Goal: Contribute content: Contribute content

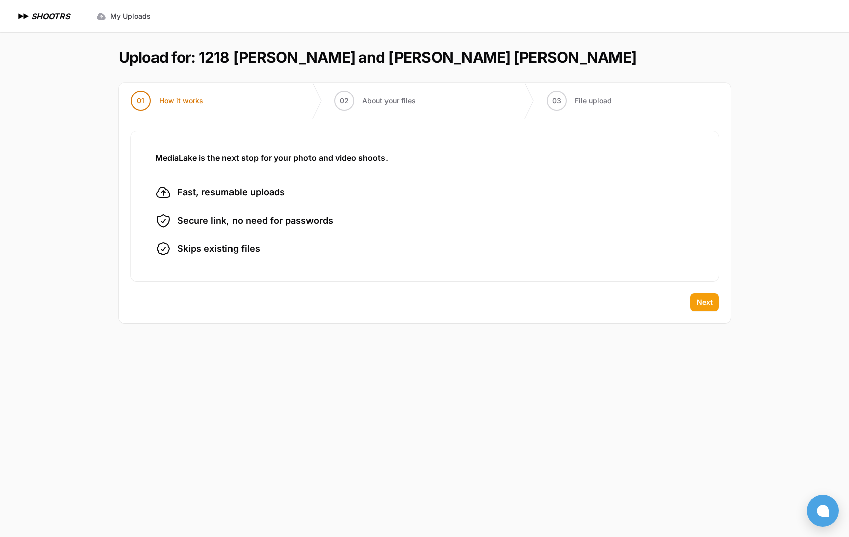
click at [705, 304] on span "Next" at bounding box center [705, 302] width 16 height 10
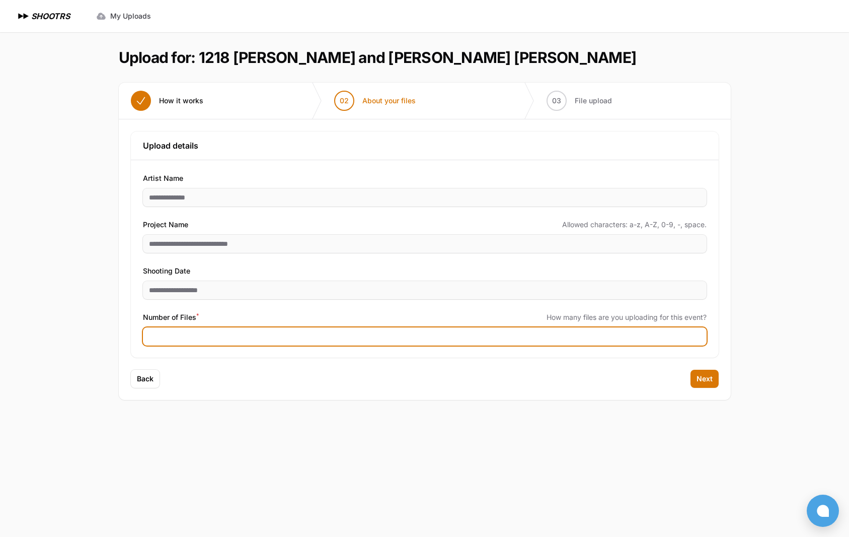
click at [230, 335] on input "Number of Files *" at bounding box center [425, 336] width 564 height 18
type input "***"
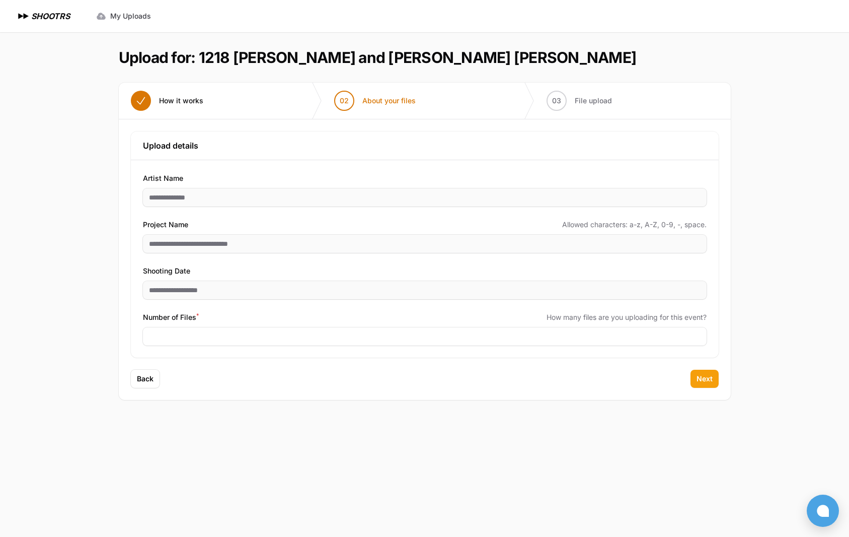
click at [703, 379] on span "Next" at bounding box center [705, 378] width 16 height 10
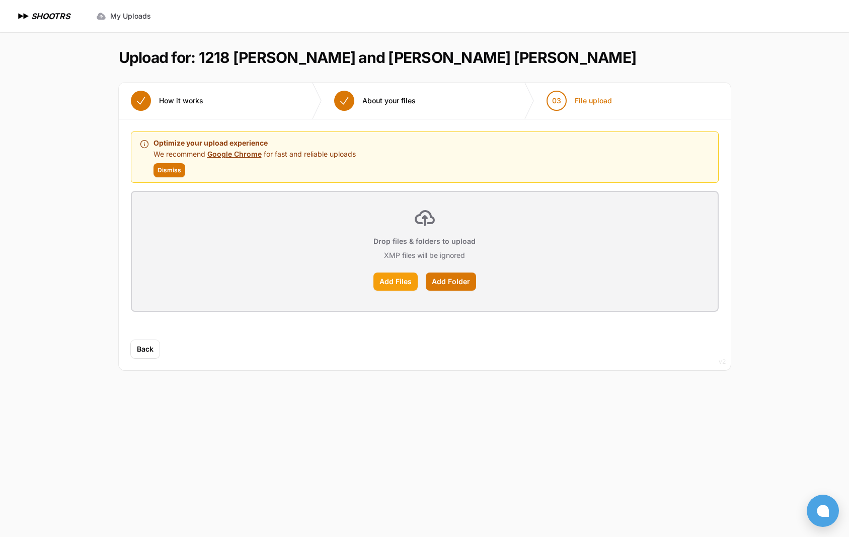
click at [392, 281] on label "Add Files" at bounding box center [395, 281] width 44 height 18
click at [0, 0] on input "Add Files" at bounding box center [0, 0] width 0 height 0
click at [440, 282] on label "Add Folder" at bounding box center [451, 281] width 50 height 18
click at [0, 0] on input "Add Folder" at bounding box center [0, 0] width 0 height 0
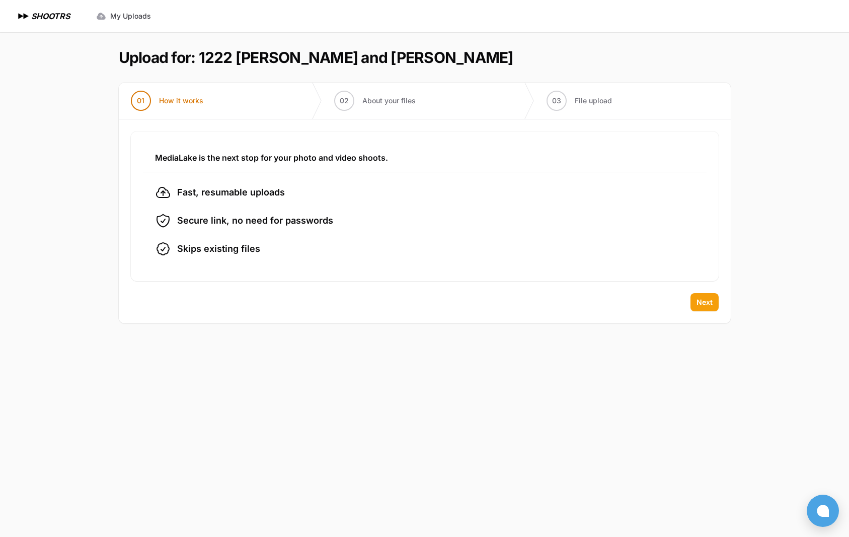
click at [701, 304] on span "Next" at bounding box center [705, 302] width 16 height 10
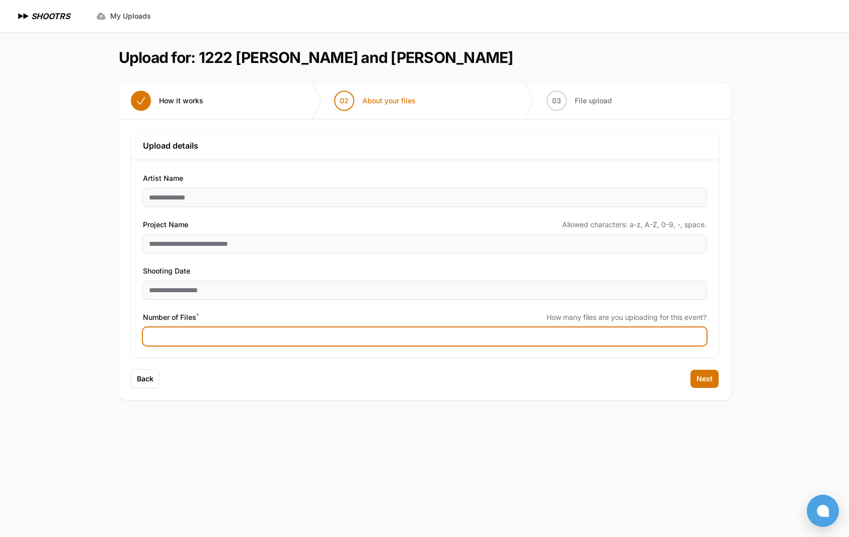
click at [217, 331] on input "Number of Files *" at bounding box center [425, 336] width 564 height 18
type input "***"
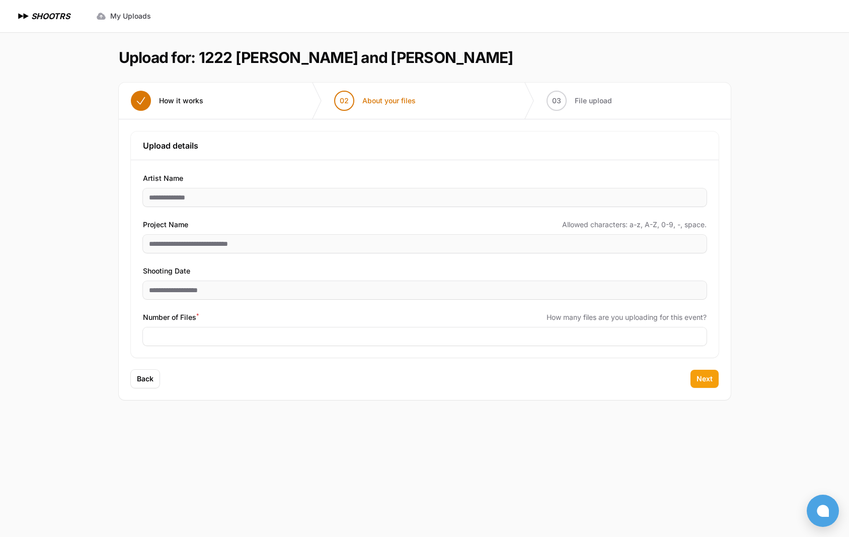
click at [702, 380] on span "Next" at bounding box center [705, 378] width 16 height 10
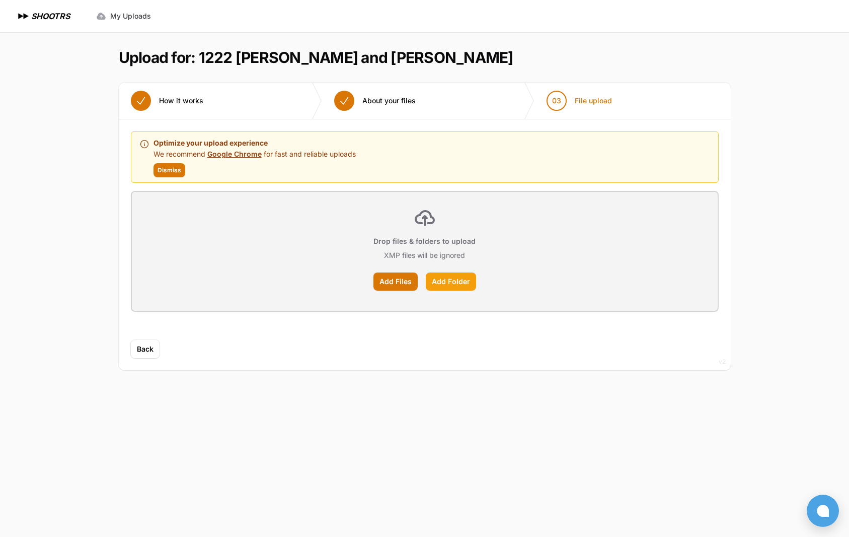
click at [454, 279] on label "Add Folder" at bounding box center [451, 281] width 50 height 18
click at [0, 0] on input "Add Folder" at bounding box center [0, 0] width 0 height 0
